Goal: Register for event/course

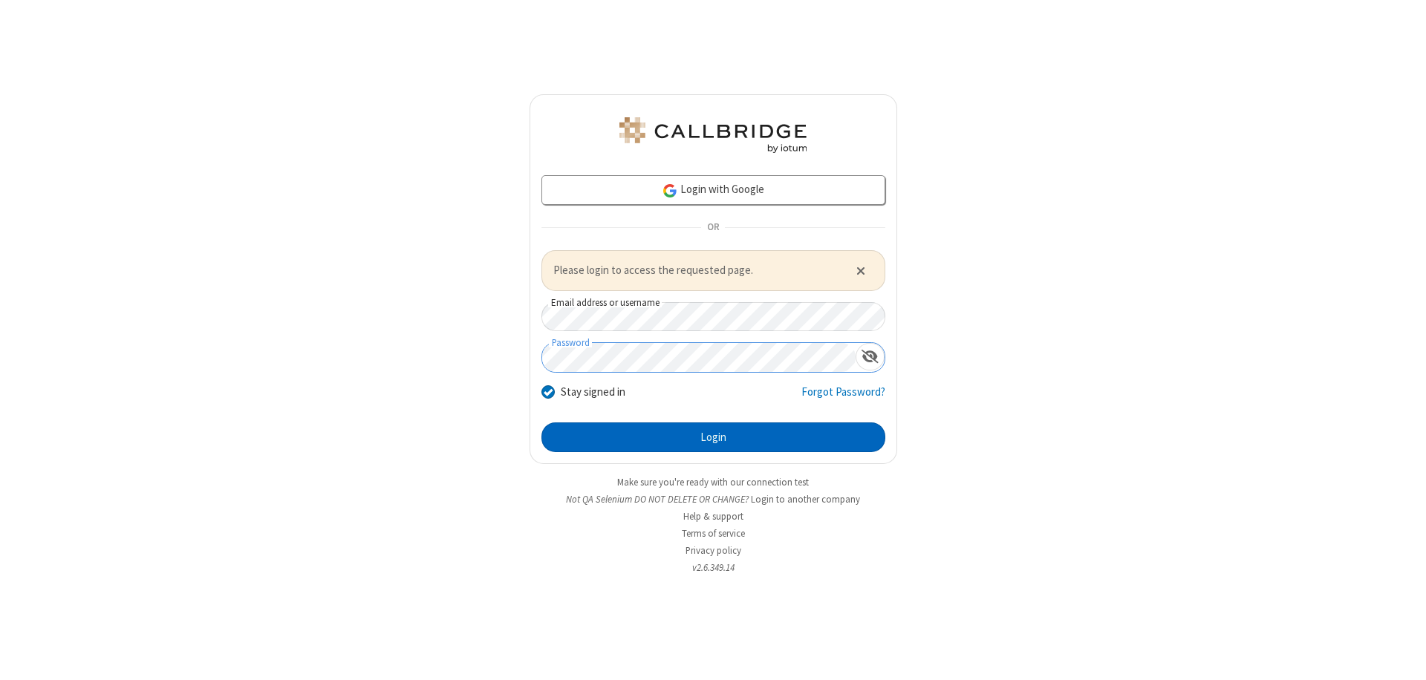
click at [713, 437] on button "Login" at bounding box center [713, 438] width 344 height 30
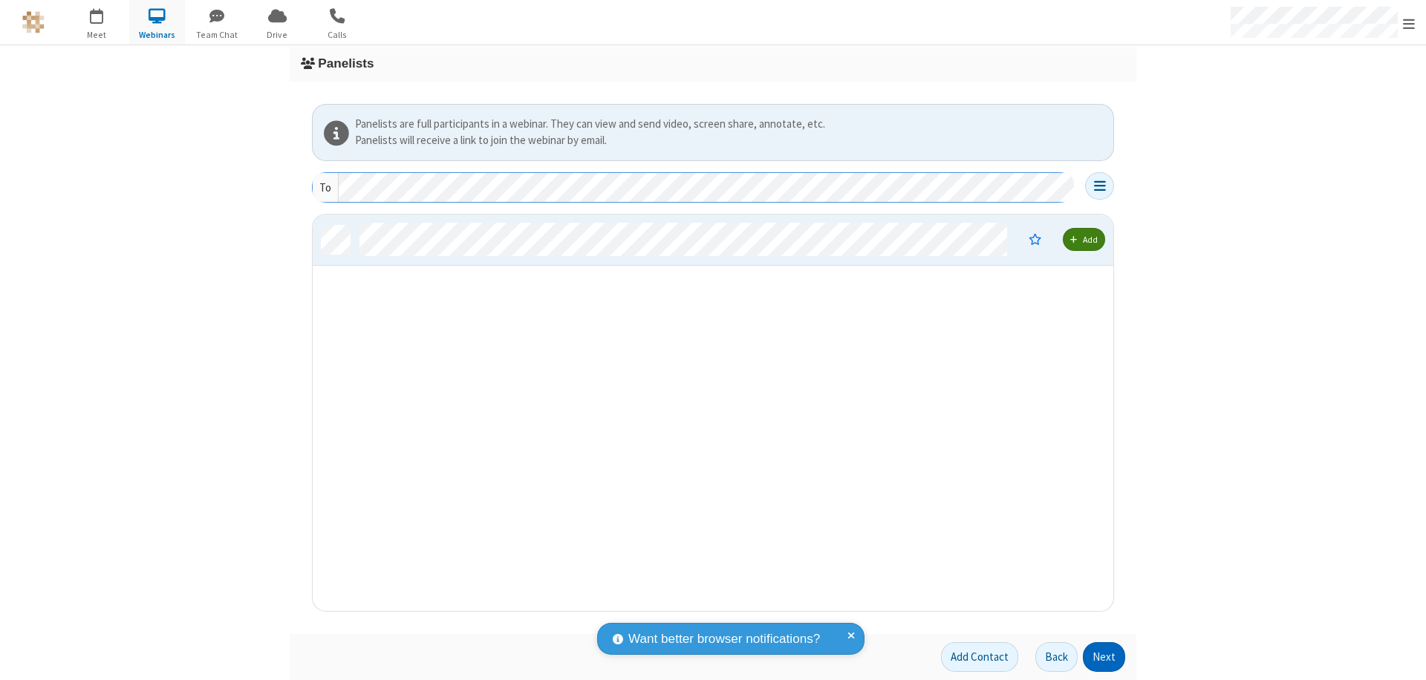
click at [1104, 657] on button "Next" at bounding box center [1104, 657] width 42 height 30
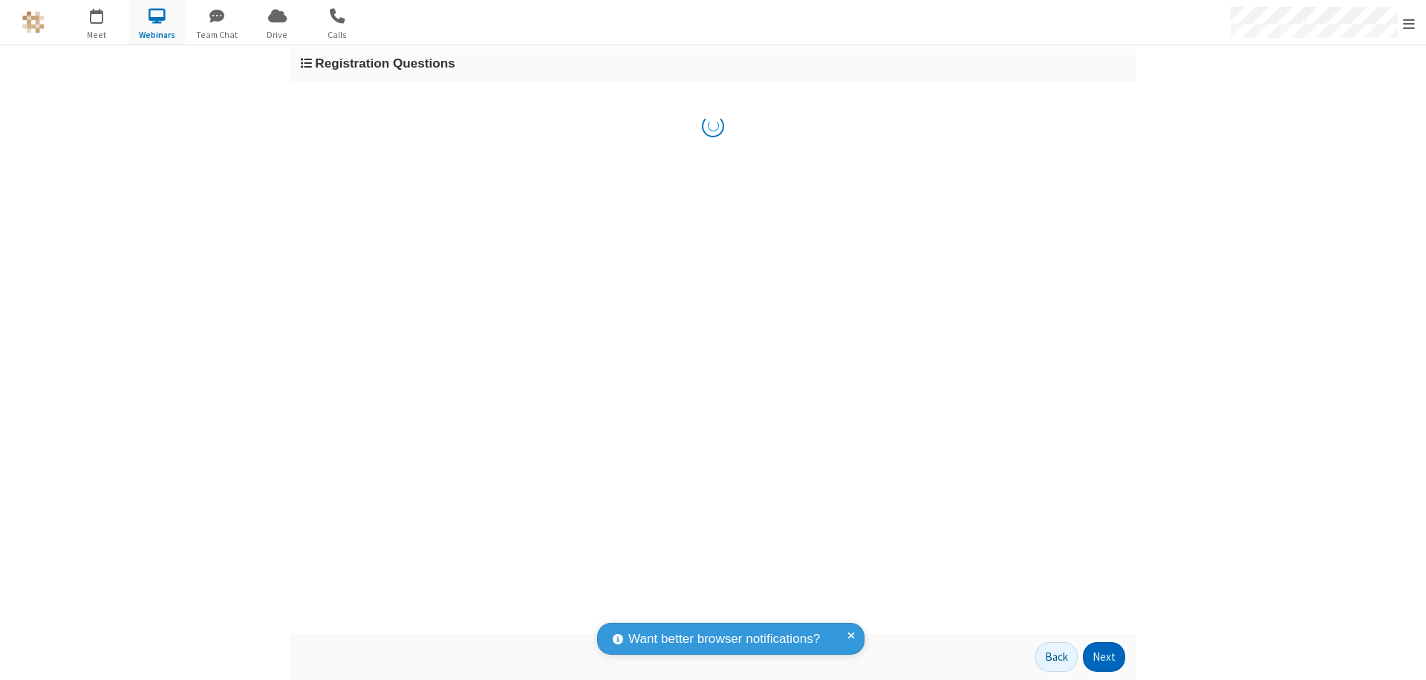
click at [1104, 657] on button "Next" at bounding box center [1104, 657] width 42 height 30
